Goal: Information Seeking & Learning: Learn about a topic

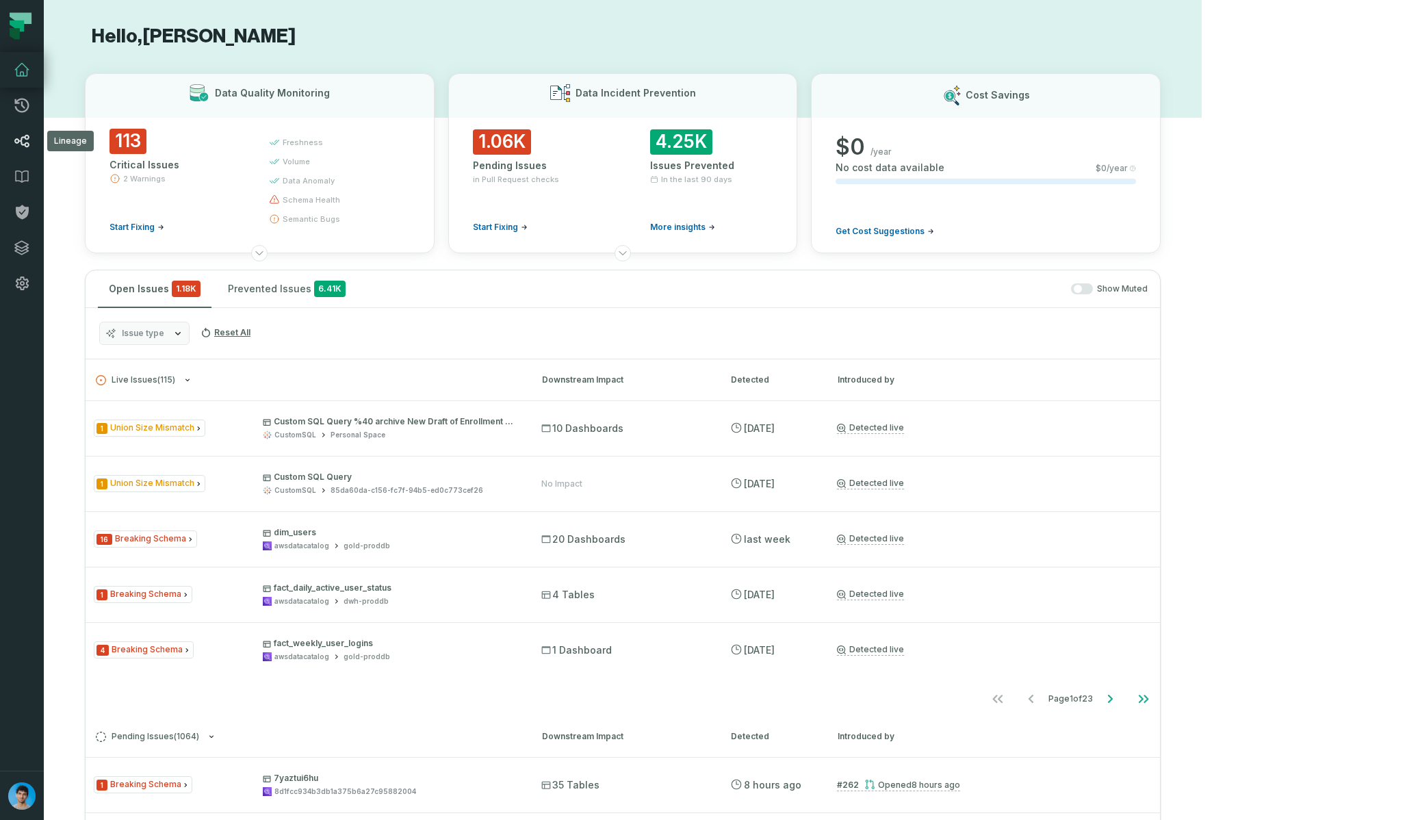
click at [18, 146] on icon at bounding box center [22, 141] width 16 height 16
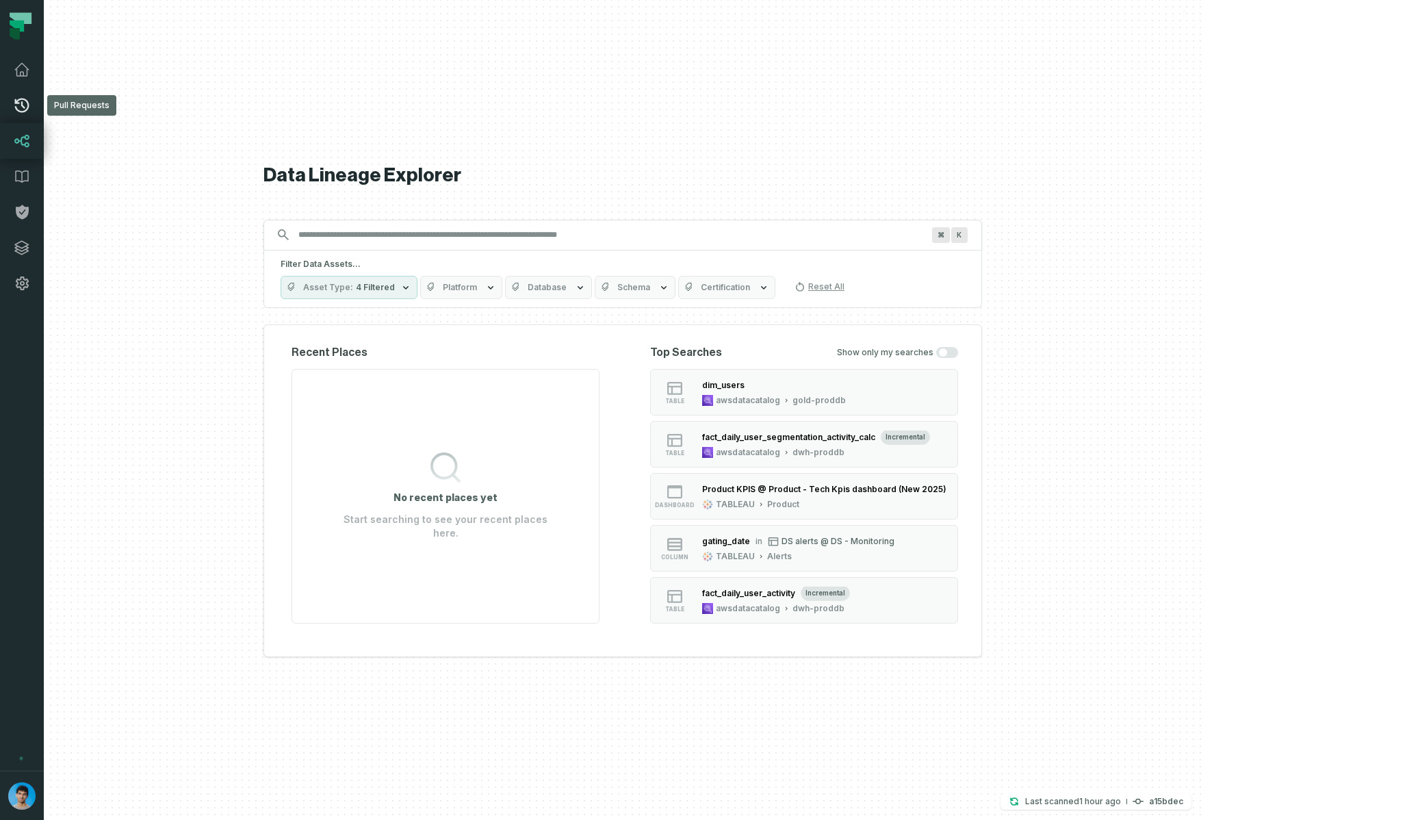
click at [26, 108] on icon at bounding box center [22, 106] width 14 height 14
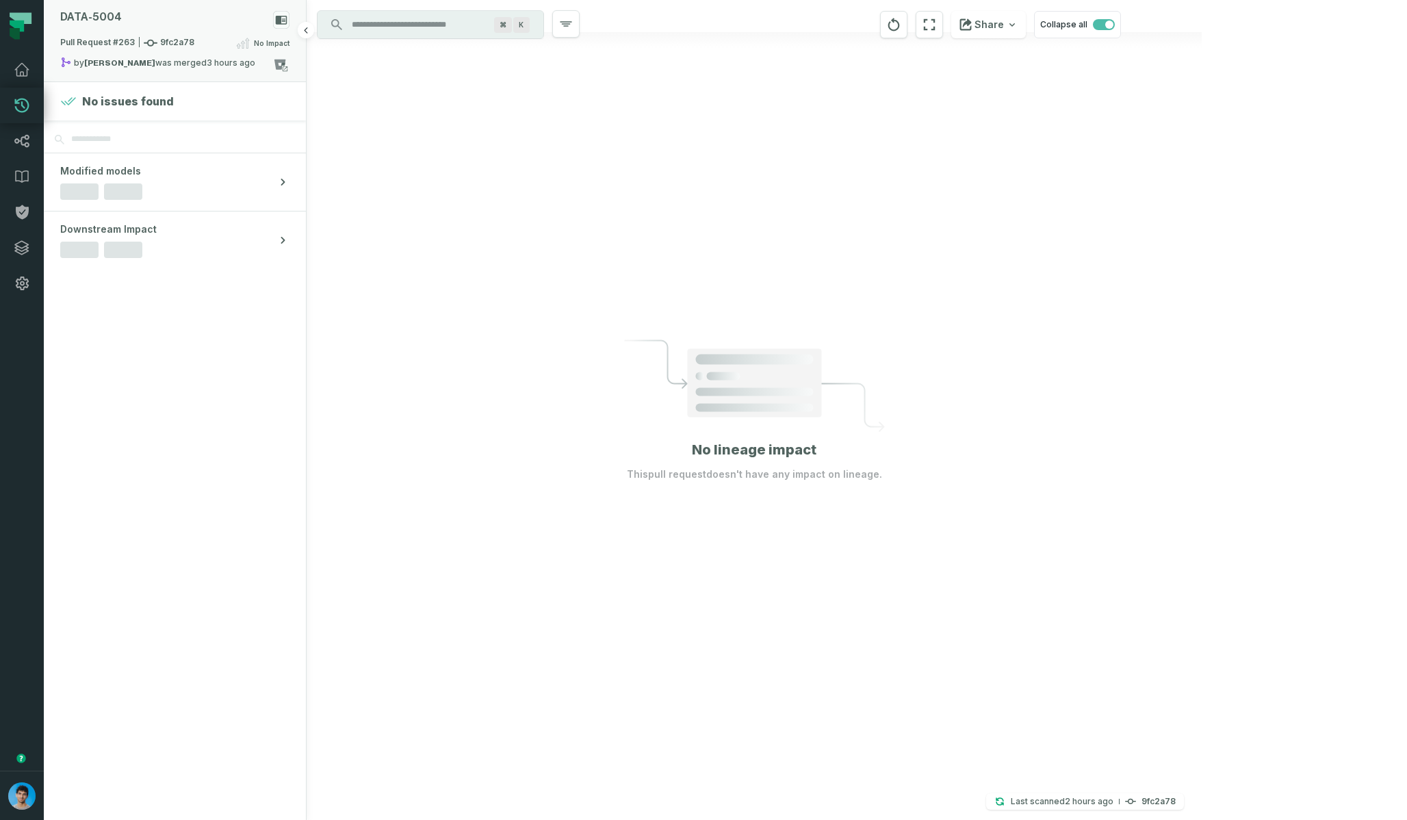
click at [166, 27] on div "DATA- 5004" at bounding box center [174, 23] width 229 height 24
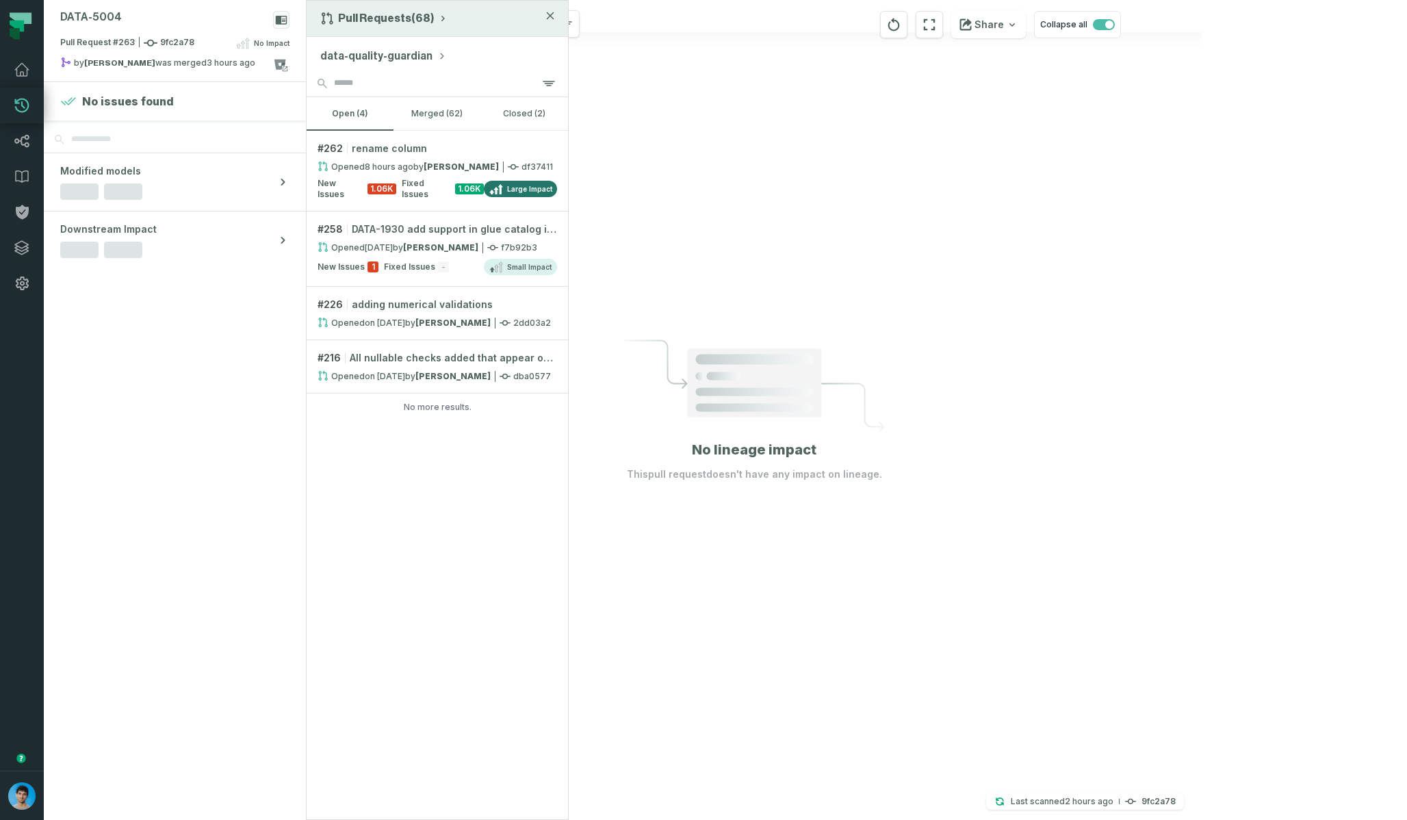
click at [372, 18] on button "Pull Requests (68)" at bounding box center [384, 19] width 128 height 14
click at [350, 77] on div "History of Changes" at bounding box center [388, 77] width 141 height 27
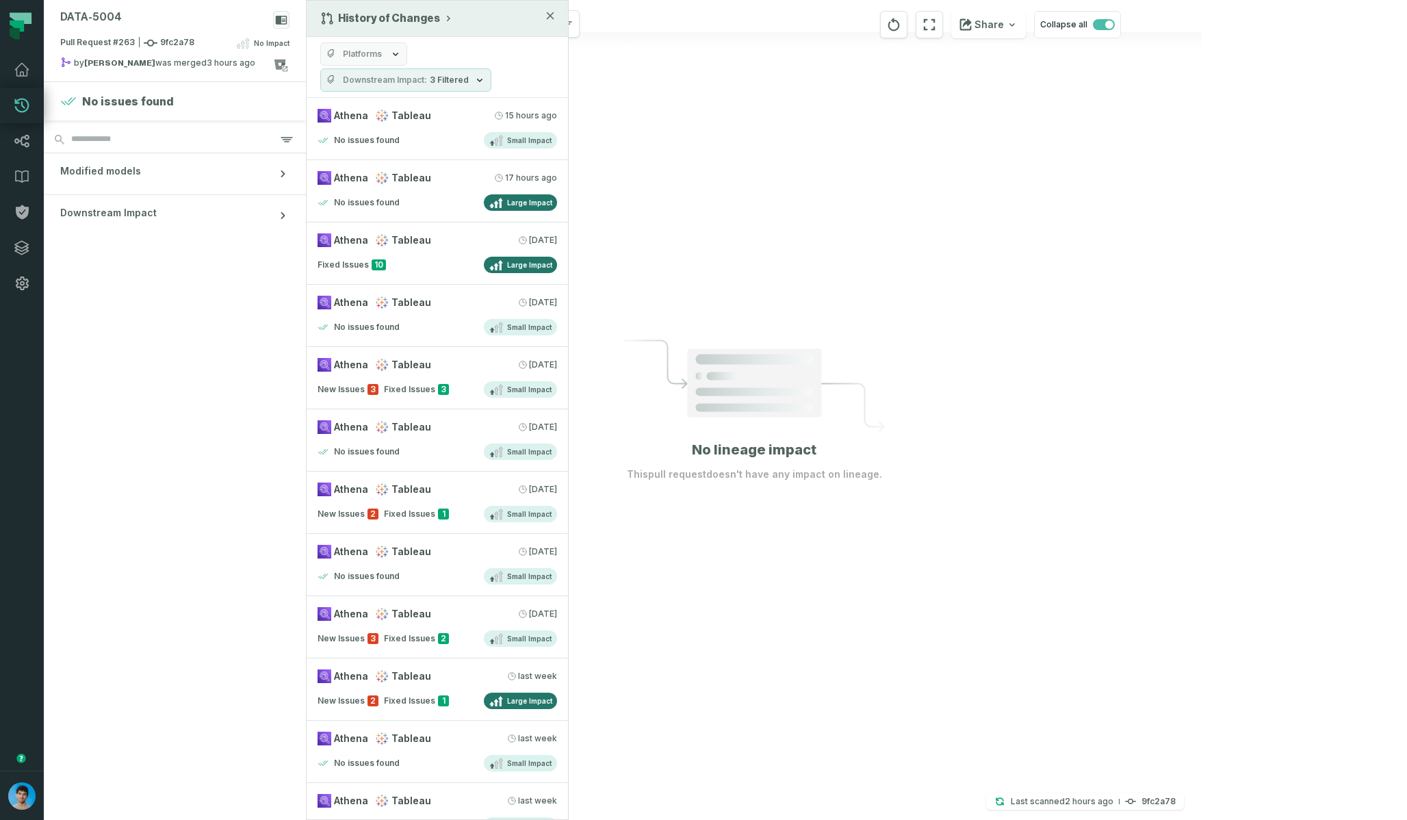
click at [417, 78] on span "Downstream Impact" at bounding box center [385, 80] width 84 height 11
click at [402, 82] on span "Downstream Impact" at bounding box center [385, 80] width 84 height 11
click at [386, 54] on button "Platforms" at bounding box center [363, 53] width 87 height 23
